Goal: Task Accomplishment & Management: Manage account settings

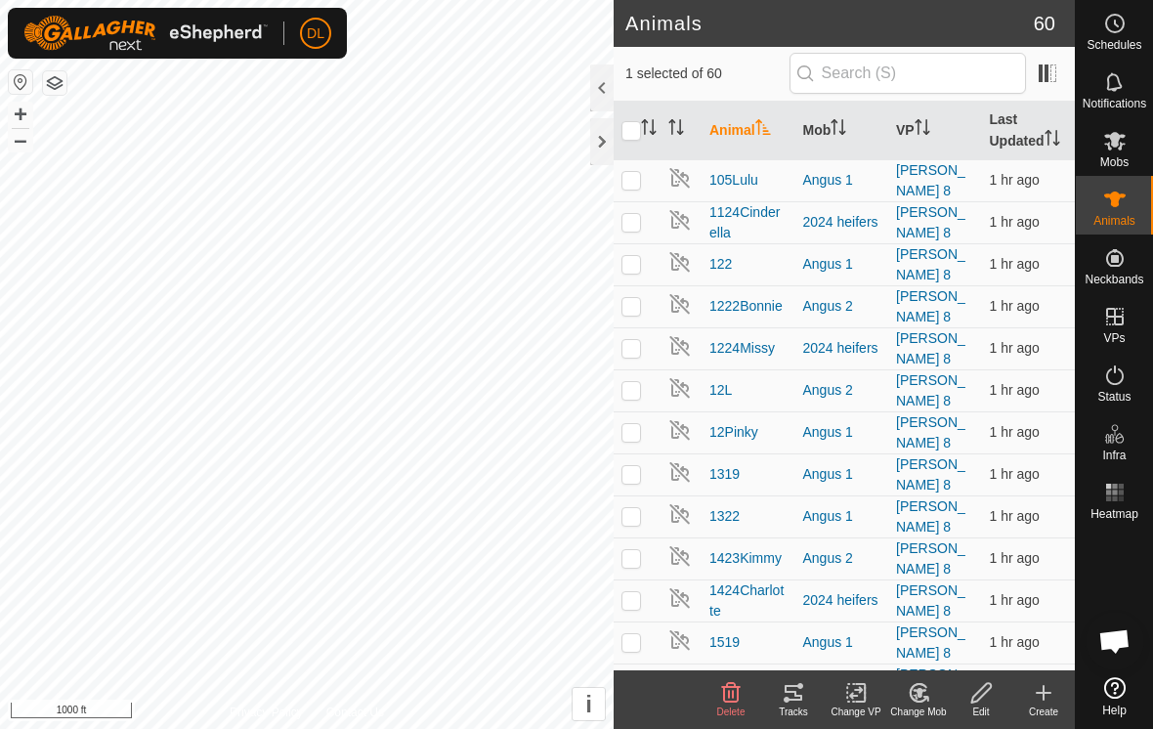
click at [799, 691] on icon at bounding box center [793, 692] width 23 height 23
checkbox input "true"
click at [793, 702] on icon at bounding box center [793, 692] width 23 height 23
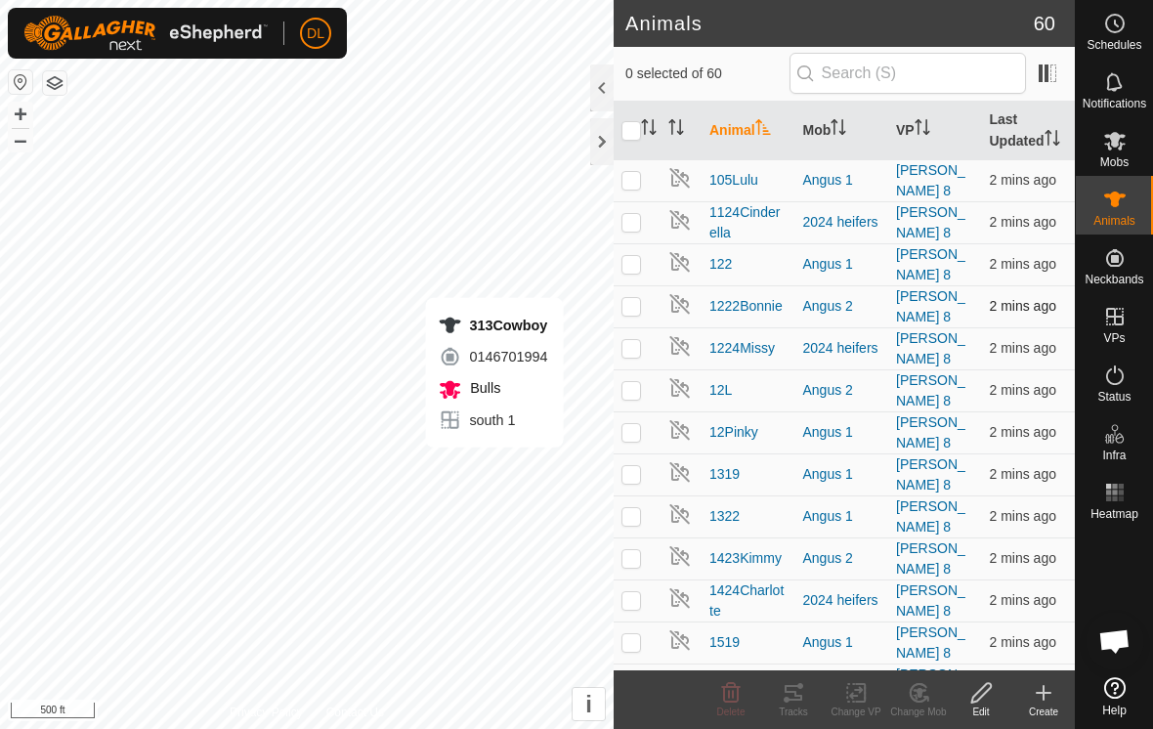
checkbox input "true"
click at [799, 706] on div "Tracks" at bounding box center [793, 712] width 63 height 15
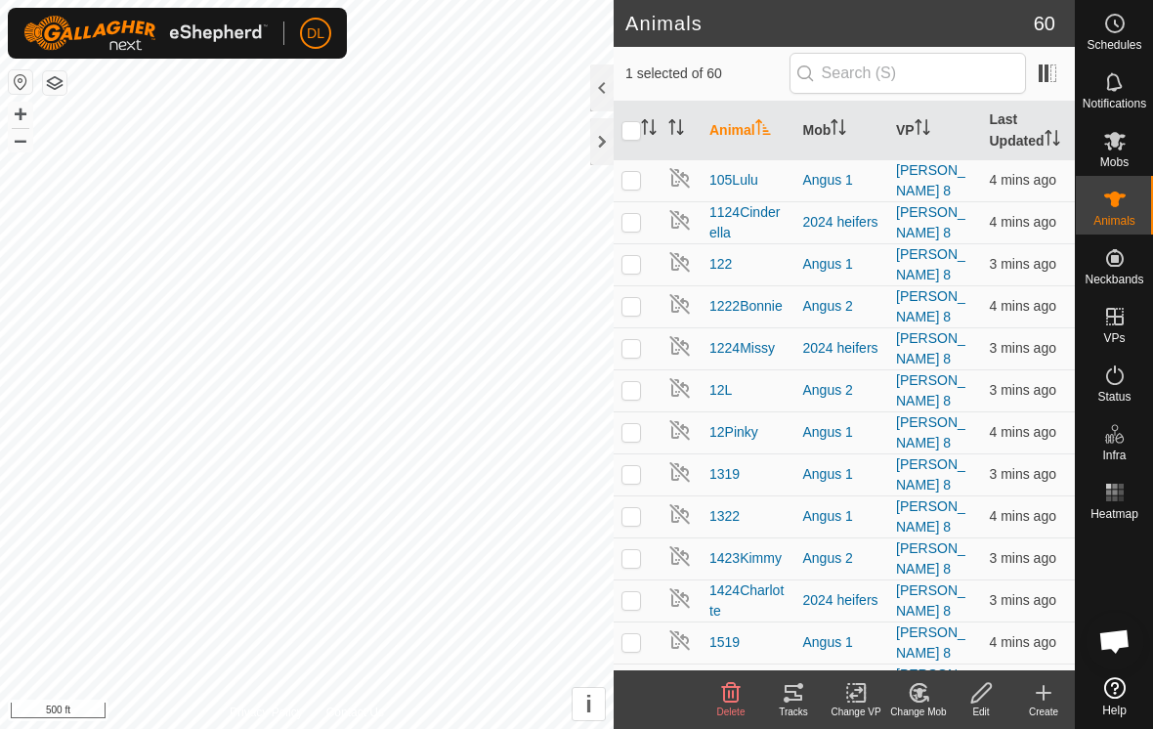
checkbox input "true"
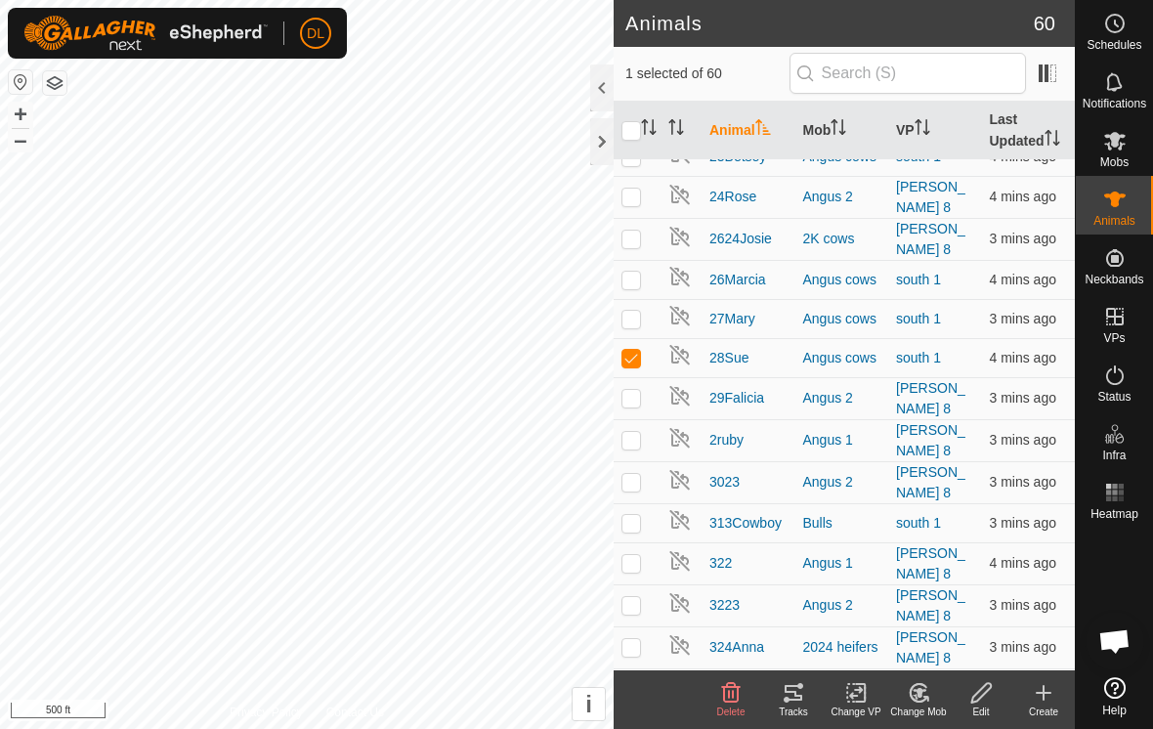
scroll to position [1295, 0]
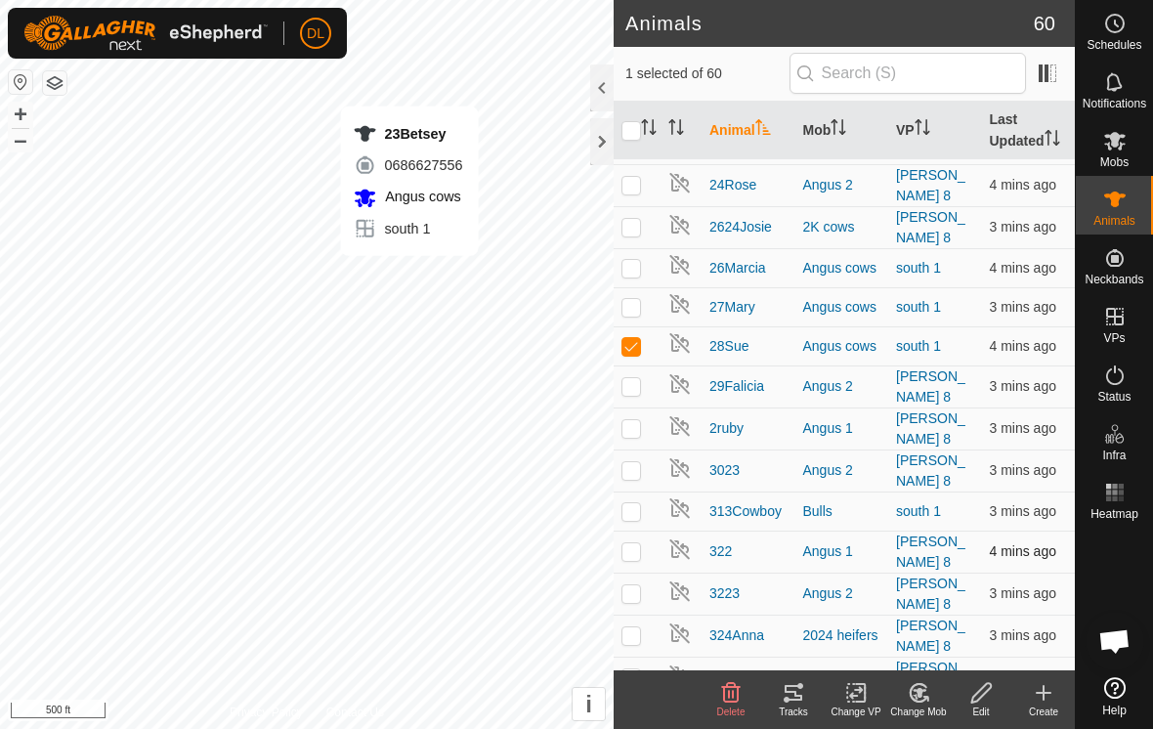
checkbox input "true"
checkbox input "false"
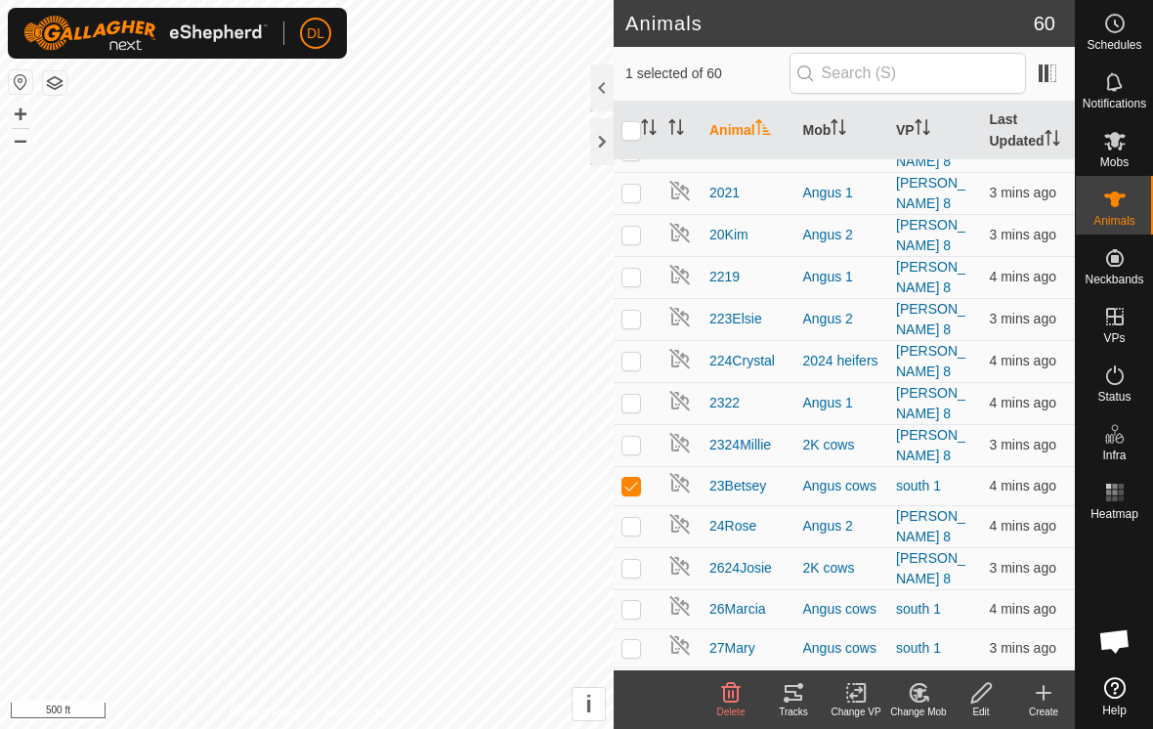
scroll to position [923, 0]
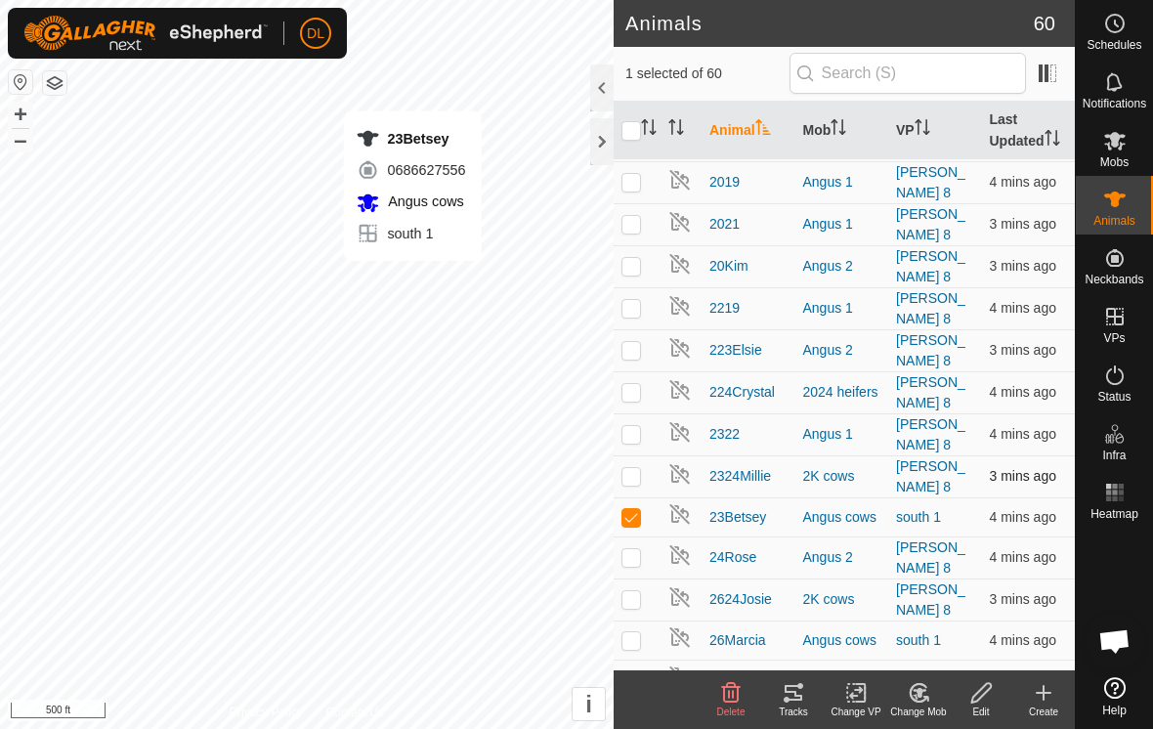
checkbox input "false"
click at [797, 701] on icon at bounding box center [793, 692] width 23 height 23
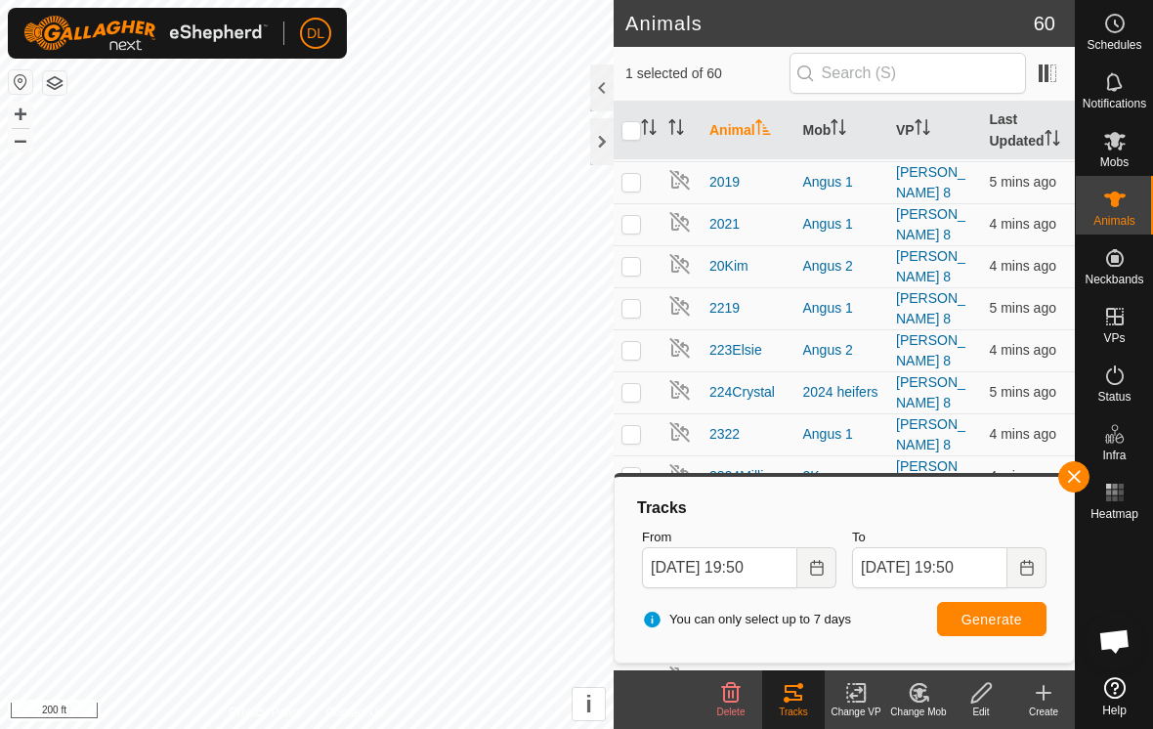
click at [1075, 483] on button "button" at bounding box center [1074, 476] width 31 height 31
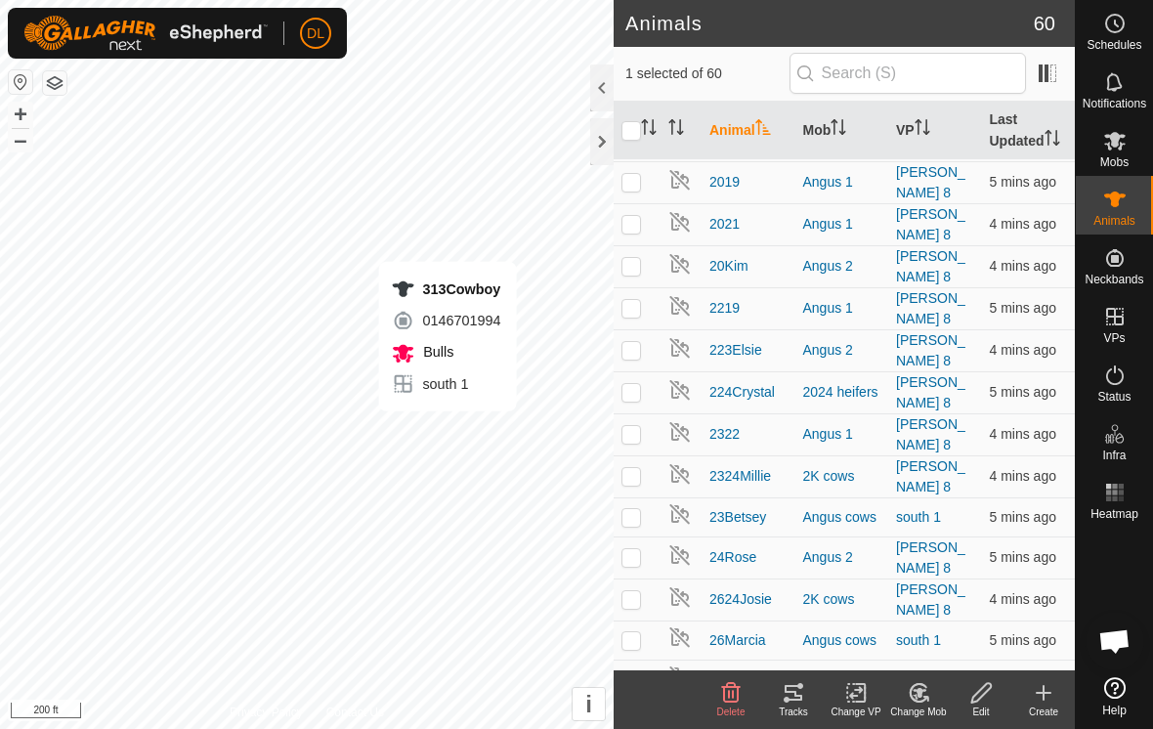
checkbox input "false"
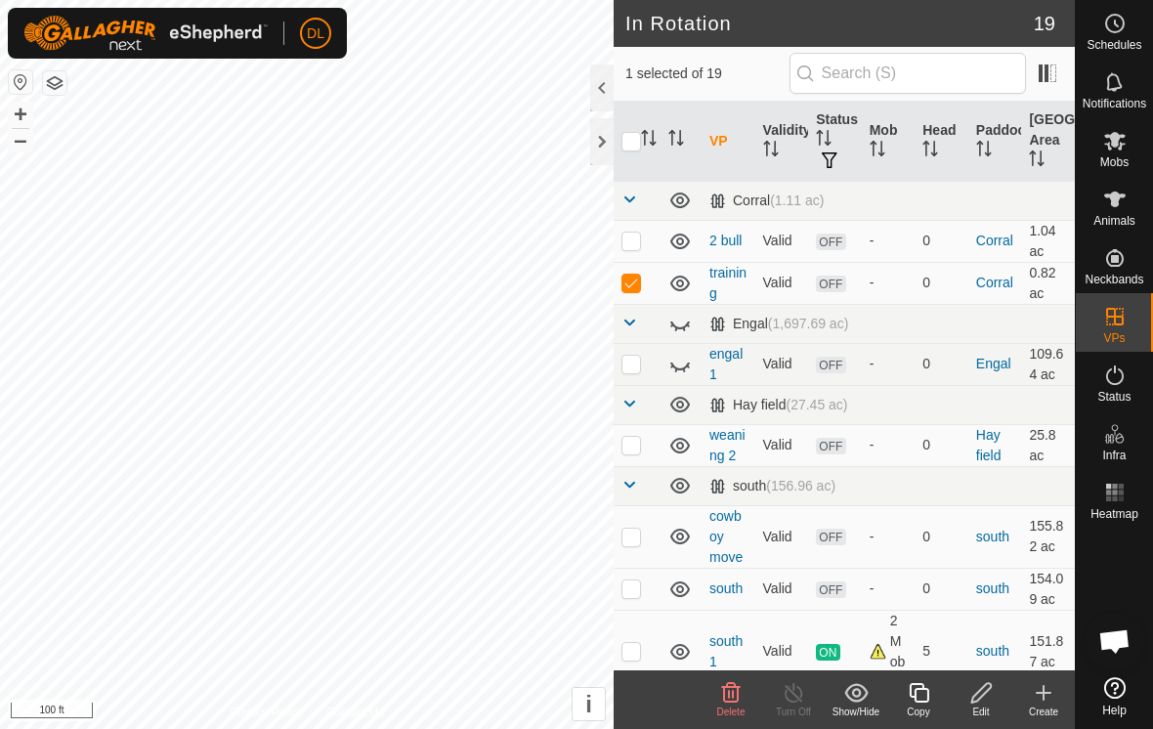
checkbox input "true"
checkbox input "false"
checkbox input "true"
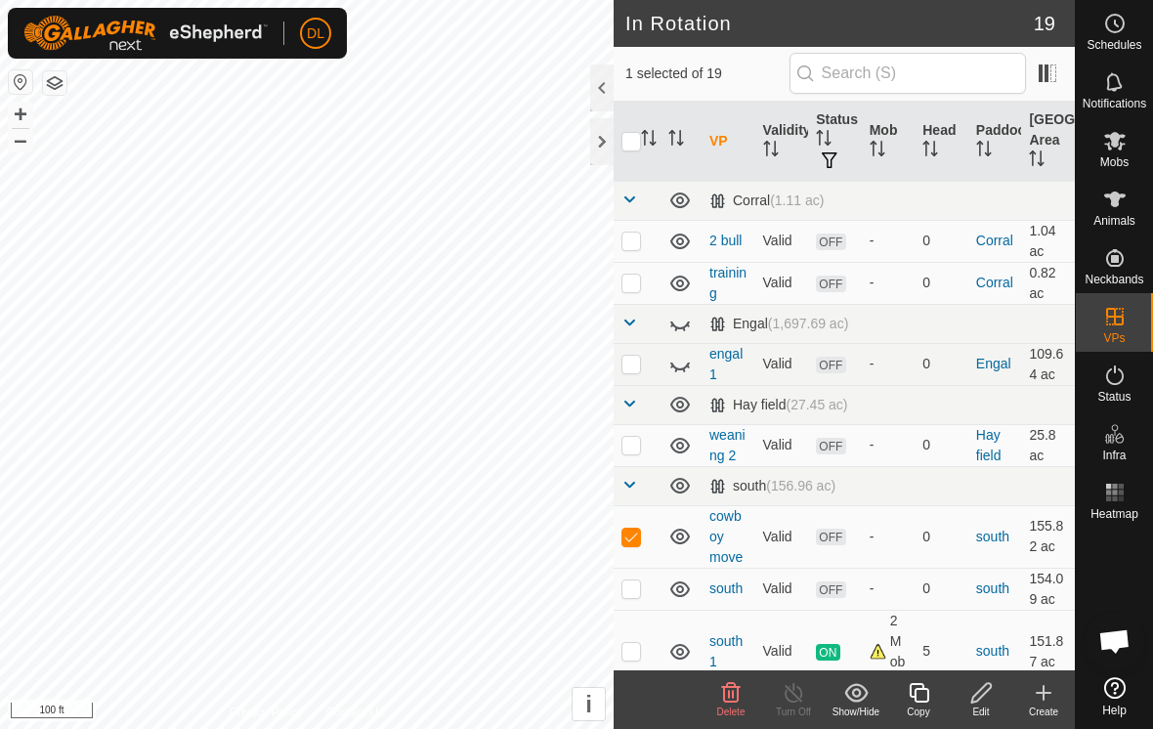
checkbox input "false"
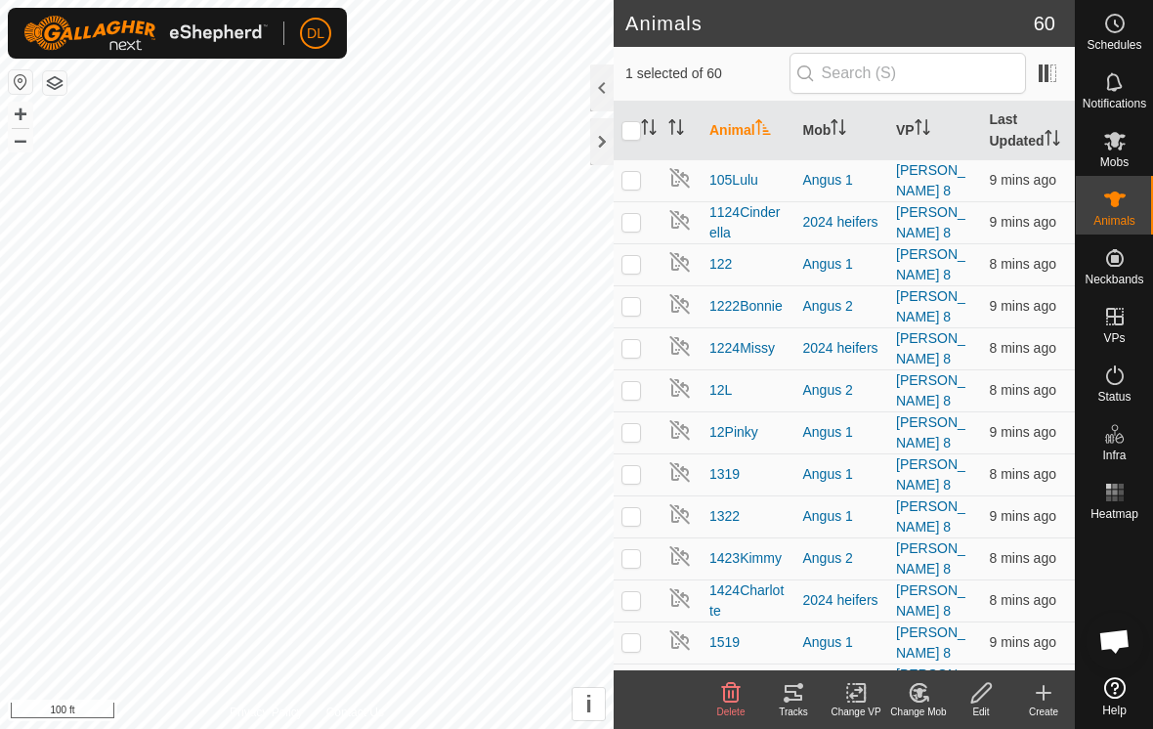
click at [798, 710] on div "Tracks" at bounding box center [793, 712] width 63 height 15
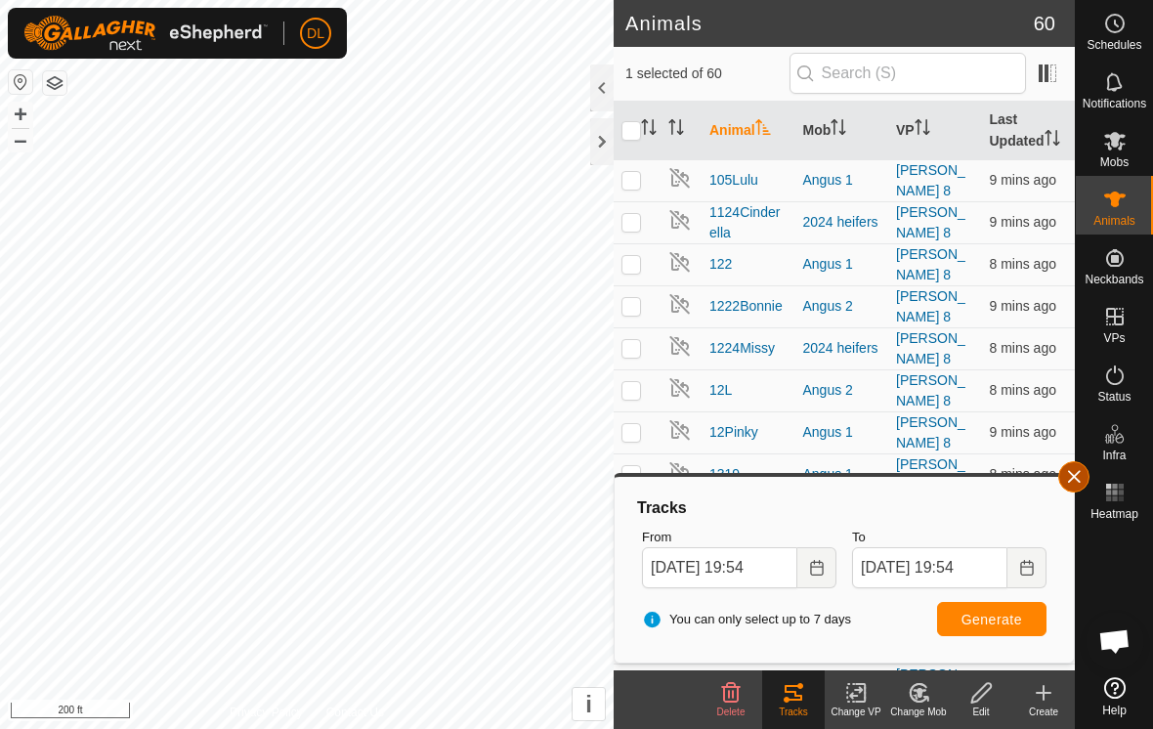
click at [1083, 487] on button "button" at bounding box center [1074, 476] width 31 height 31
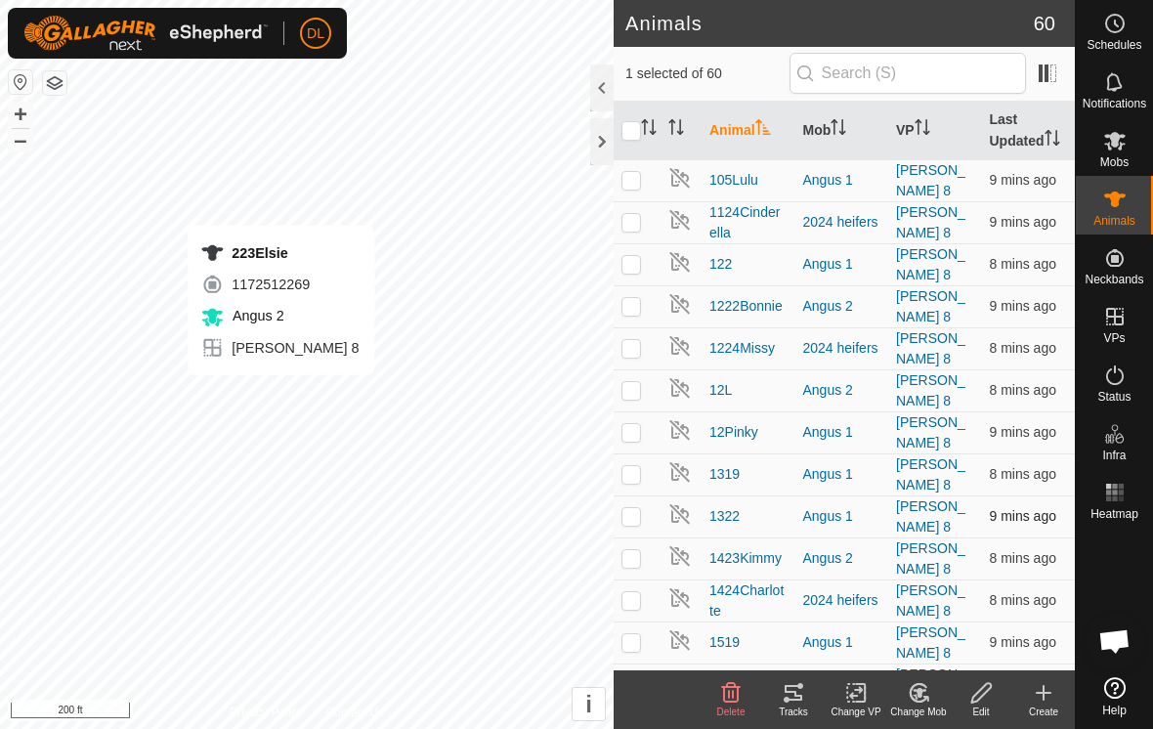
checkbox input "false"
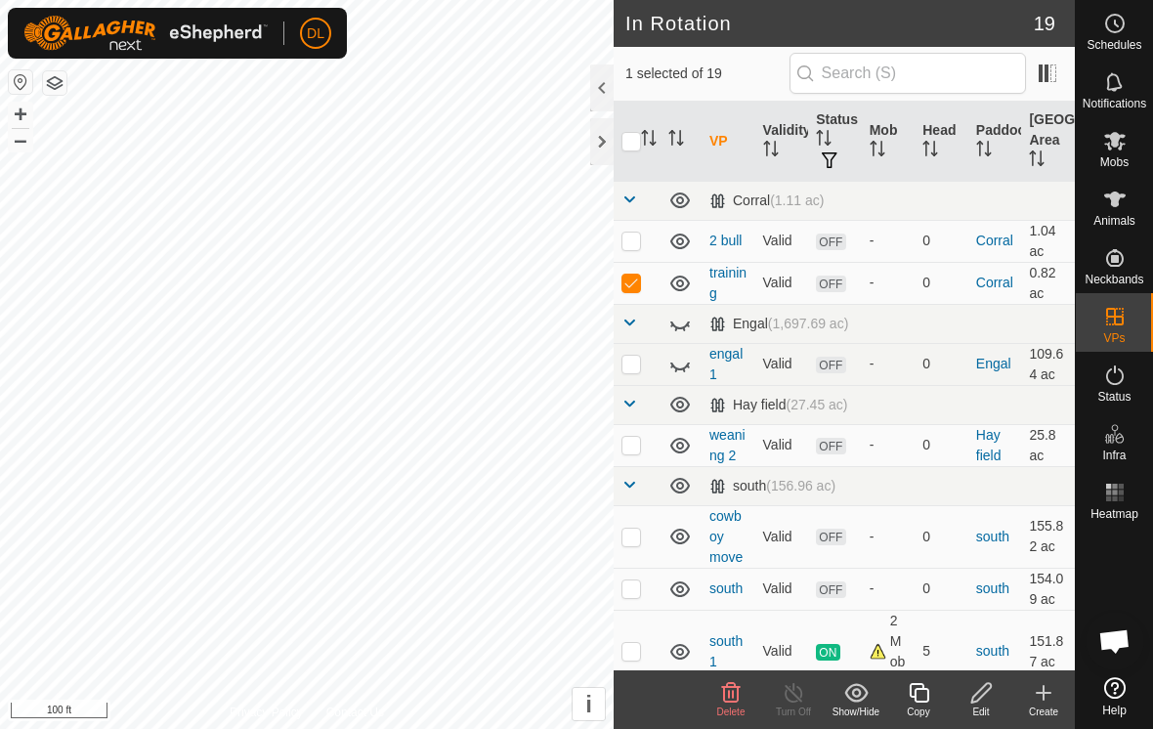
checkbox input "true"
checkbox input "false"
click at [974, 703] on icon at bounding box center [982, 693] width 20 height 20
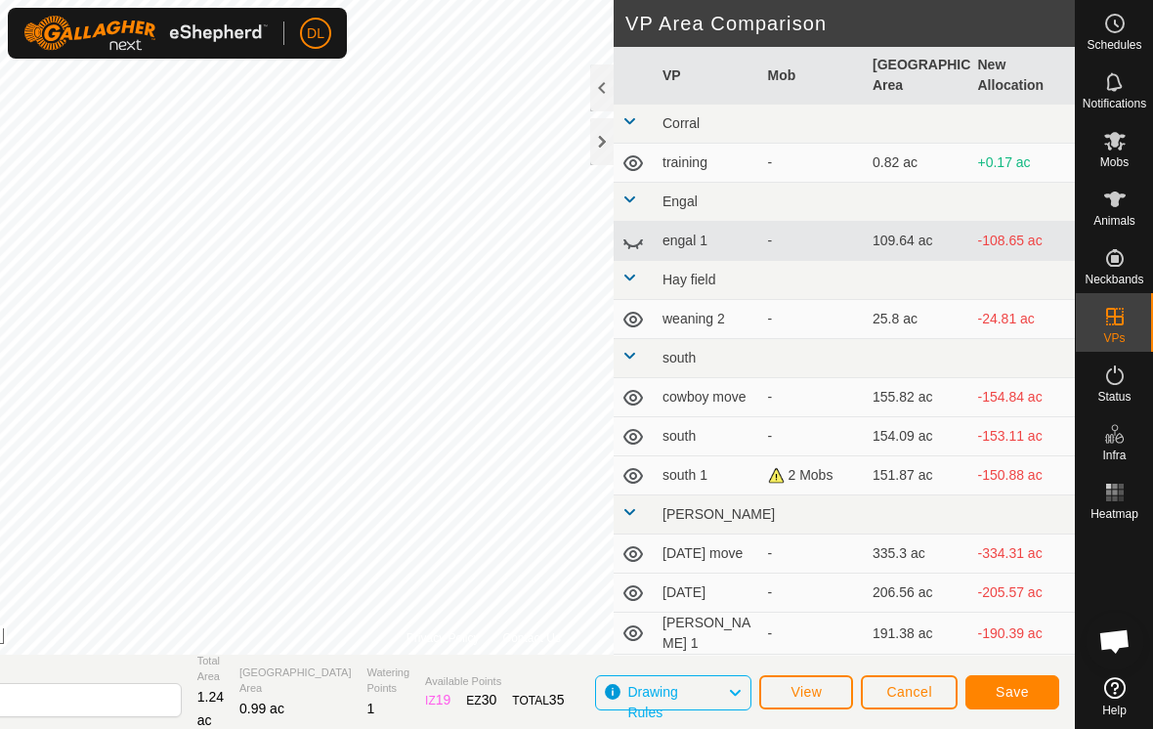
click at [1021, 696] on span "Save" at bounding box center [1012, 692] width 33 height 16
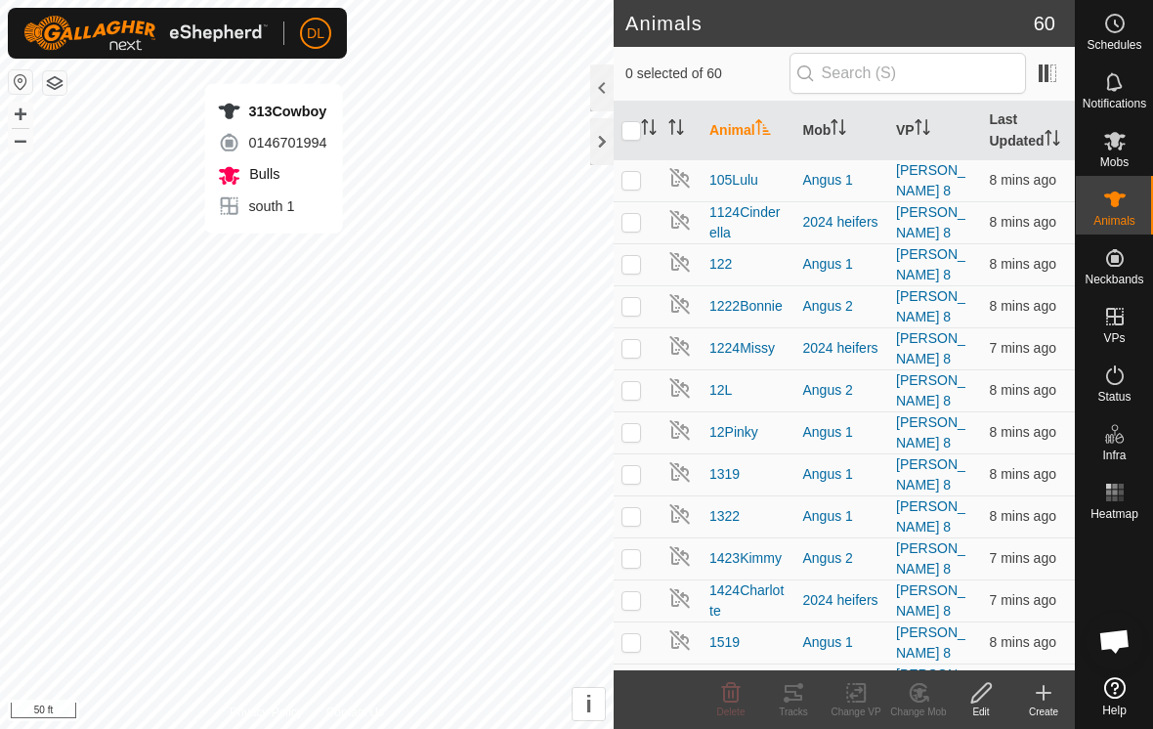
checkbox input "true"
click at [860, 698] on icon at bounding box center [857, 692] width 24 height 23
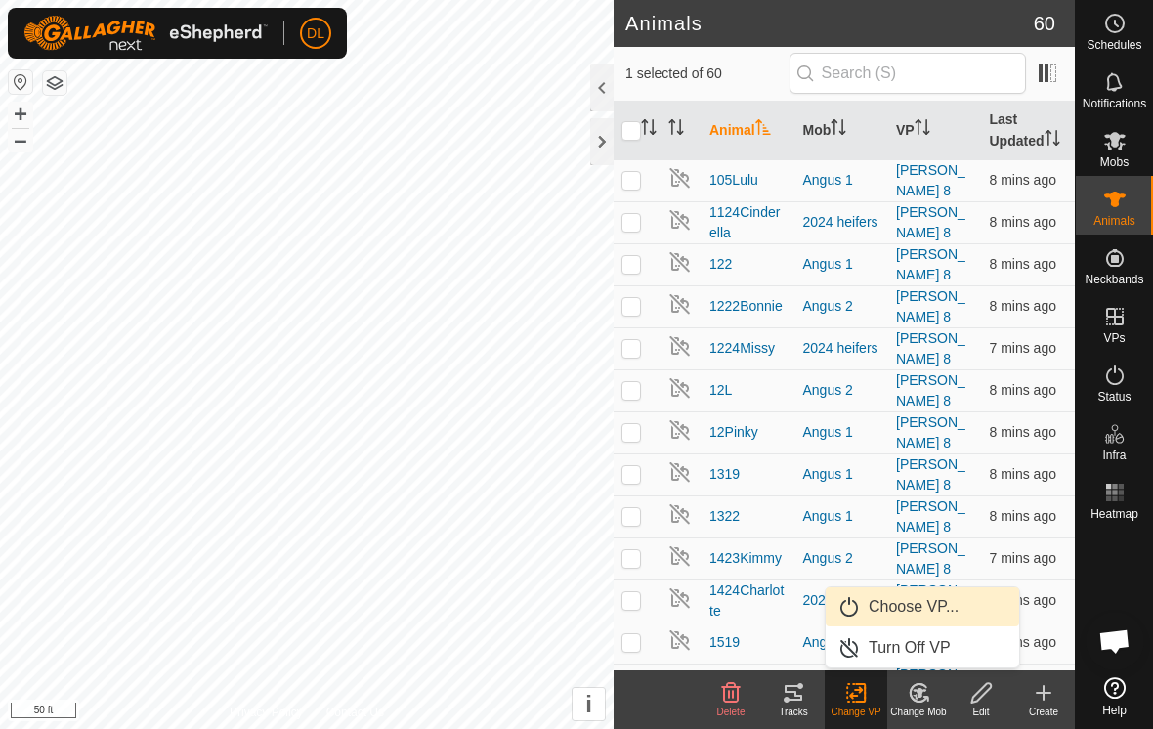
click at [893, 616] on link "Choose VP..." at bounding box center [923, 606] width 194 height 39
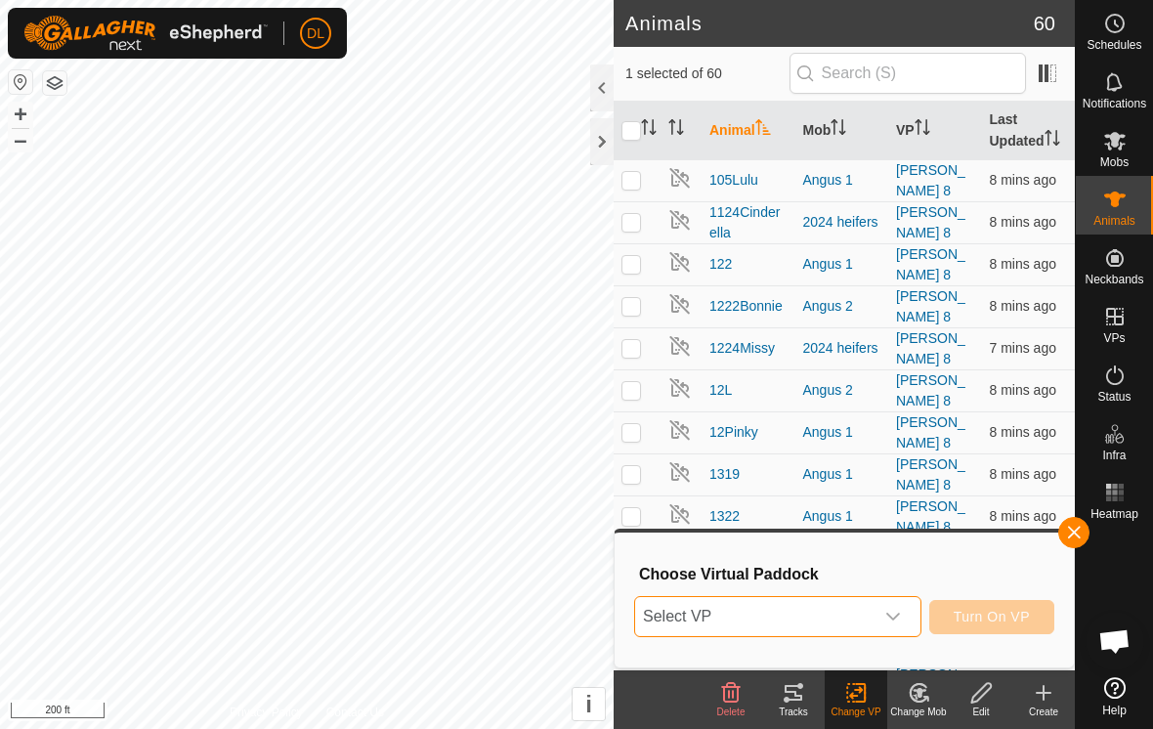
click at [774, 618] on span "Select VP" at bounding box center [754, 616] width 239 height 39
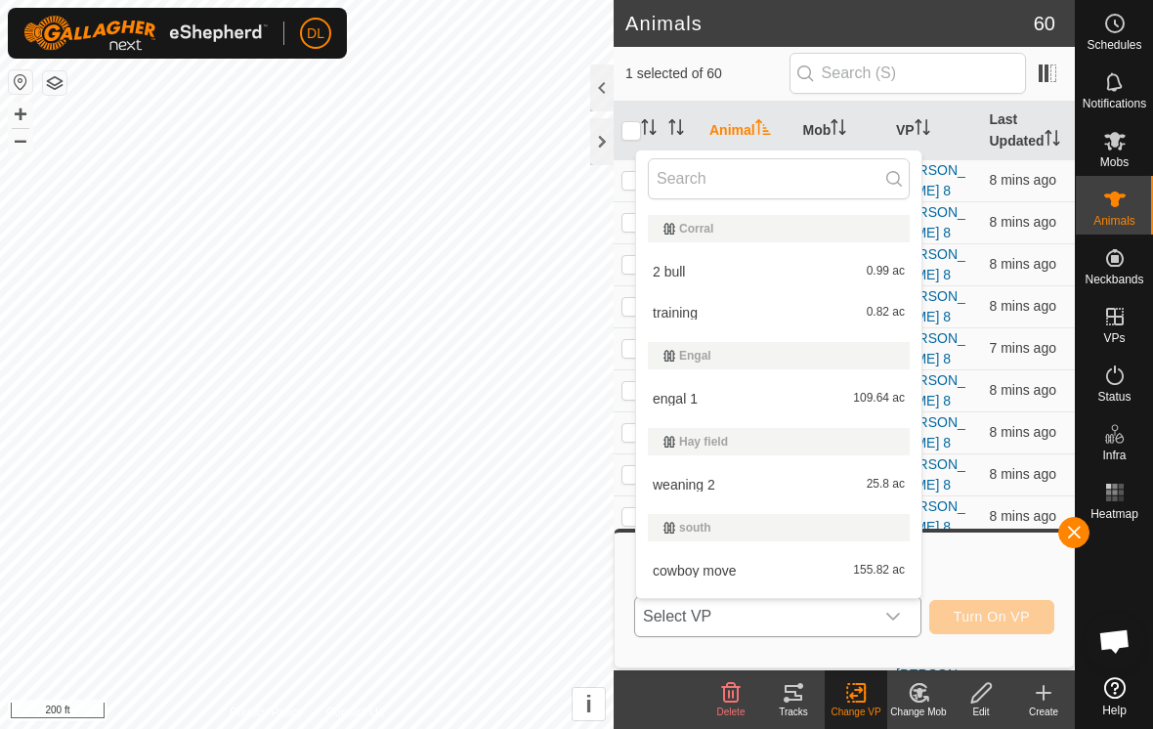
click at [716, 277] on li "2 bull 0.99 ac" at bounding box center [778, 271] width 285 height 39
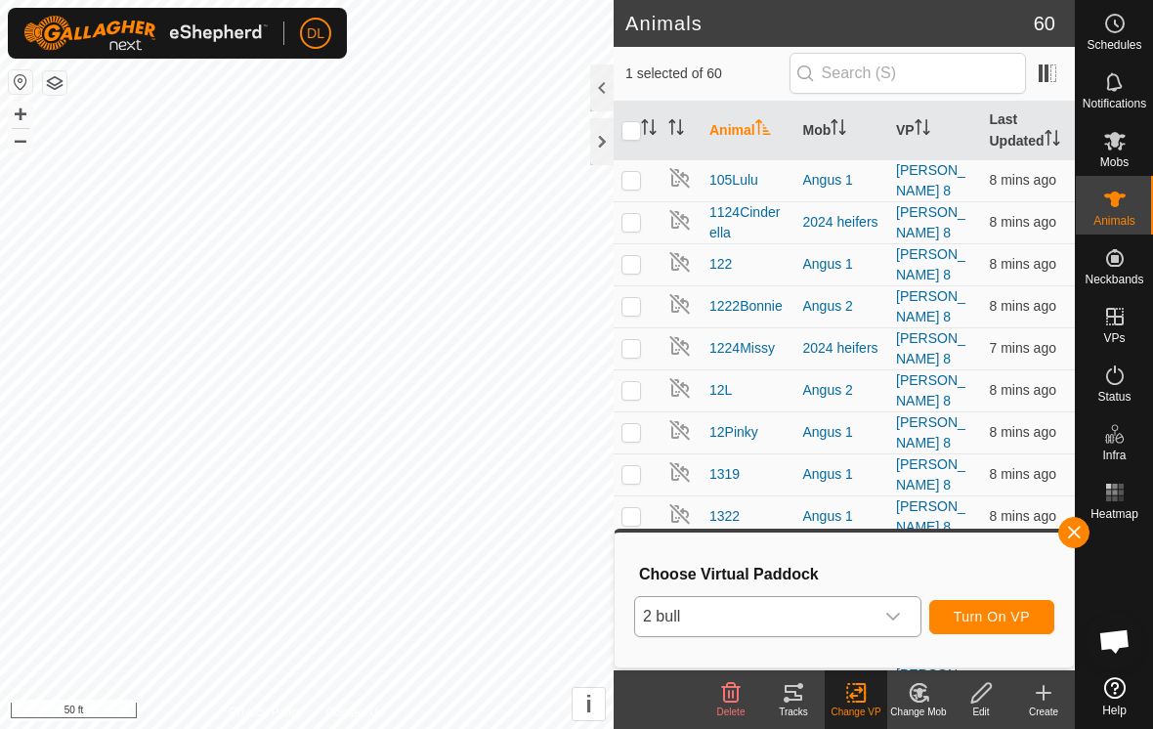
click at [977, 621] on span "Turn On VP" at bounding box center [992, 617] width 76 height 16
